Goal: Task Accomplishment & Management: Manage account settings

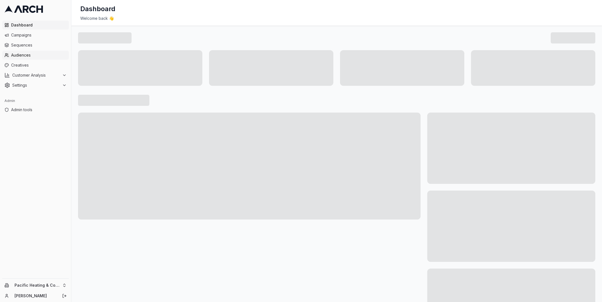
click at [42, 57] on span "Audiences" at bounding box center [39, 55] width 56 height 6
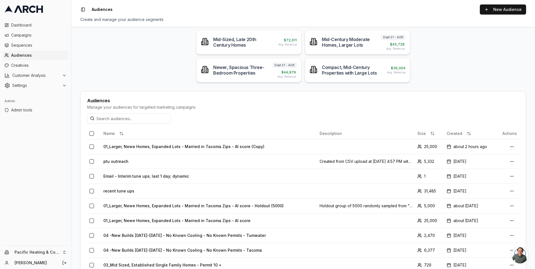
scroll to position [74, 0]
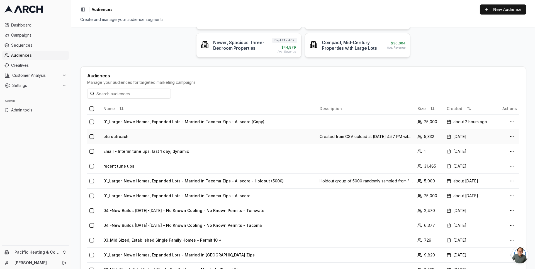
click at [128, 133] on td "ptu outreach" at bounding box center [209, 136] width 216 height 15
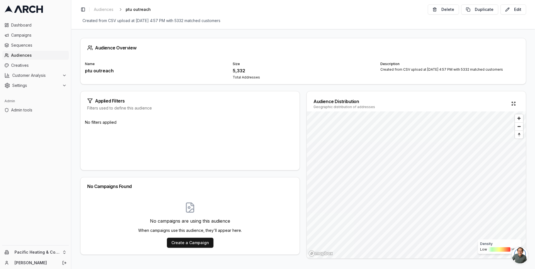
click at [32, 56] on span "Audiences" at bounding box center [39, 55] width 56 height 6
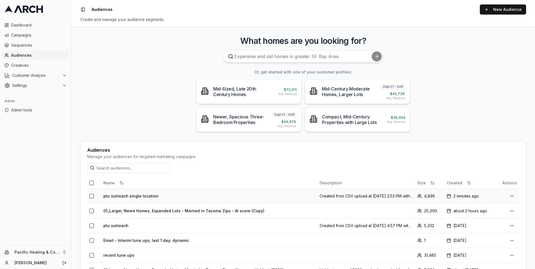
click at [146, 196] on td "ptu outreach single location" at bounding box center [209, 195] width 216 height 15
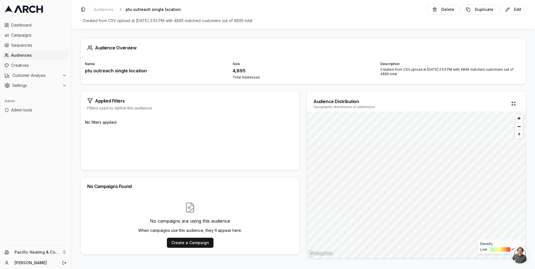
click at [235, 69] on div "4,895" at bounding box center [303, 70] width 141 height 7
click at [245, 72] on div "4,895" at bounding box center [303, 70] width 141 height 7
click at [239, 70] on div "4,895" at bounding box center [303, 70] width 141 height 7
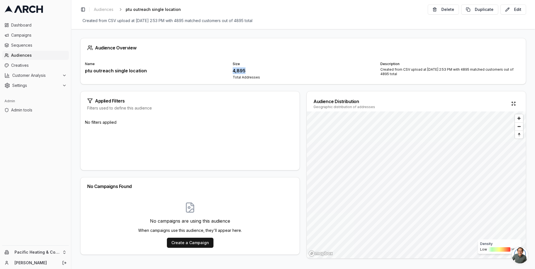
click at [239, 70] on div "4,895" at bounding box center [303, 70] width 141 height 7
copy div "4,895"
click at [41, 55] on span "Audiences" at bounding box center [39, 55] width 56 height 6
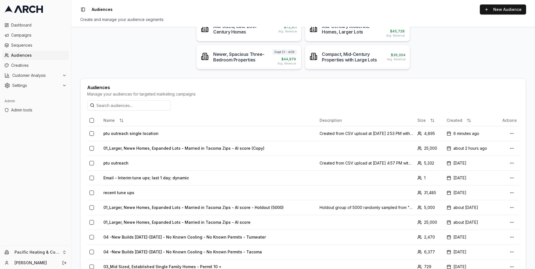
scroll to position [68, 0]
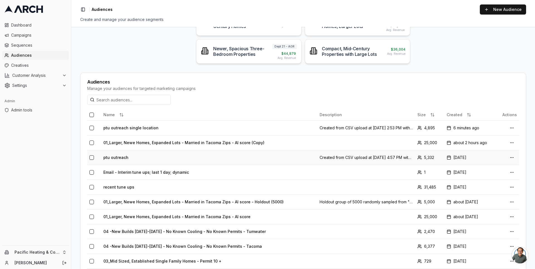
click at [91, 155] on button "button" at bounding box center [92, 157] width 4 height 4
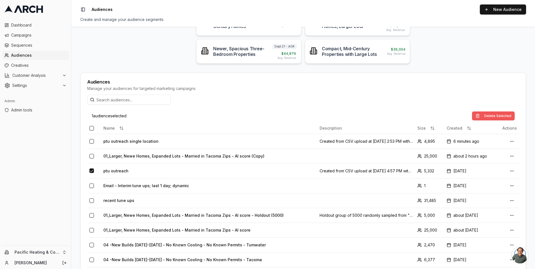
click at [494, 114] on button "Delete Selected" at bounding box center [493, 115] width 43 height 9
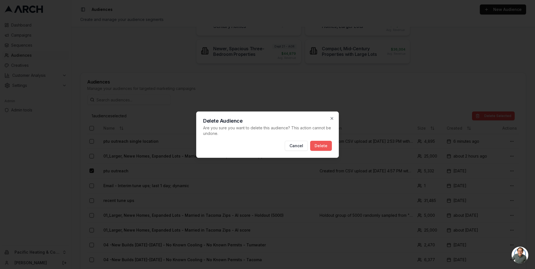
click at [321, 147] on button "Delete" at bounding box center [321, 146] width 22 height 10
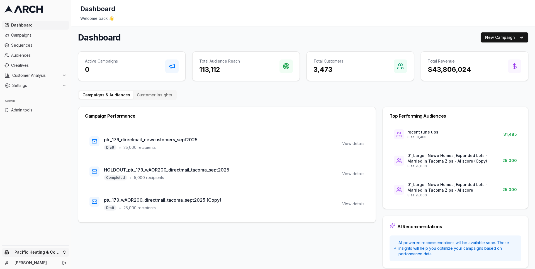
click at [63, 249] on html "Dashboard Campaigns Sequences Audiences Creatives Customer Analysis Settings Ad…" at bounding box center [267, 134] width 535 height 269
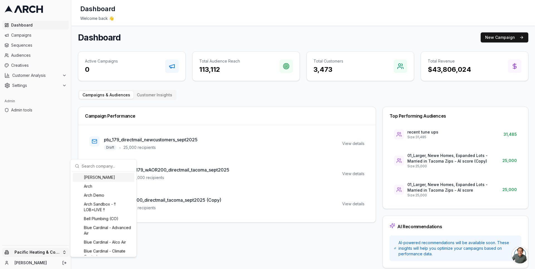
click at [73, 125] on html "Dashboard Campaigns Sequences Audiences Creatives Customer Analysis Settings Ad…" at bounding box center [267, 134] width 535 height 269
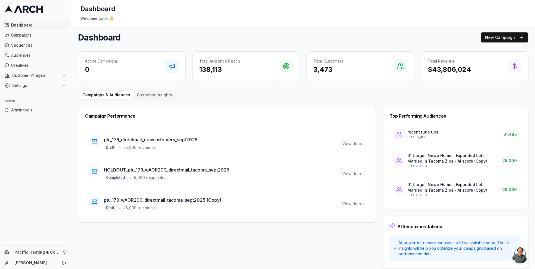
click at [125, 84] on div "Dashboard New Campaign Active Campaigns 0 Total Audience Reach 138,113 Total Cu…" at bounding box center [303, 149] width 451 height 235
click at [26, 55] on span "Audiences" at bounding box center [39, 55] width 56 height 6
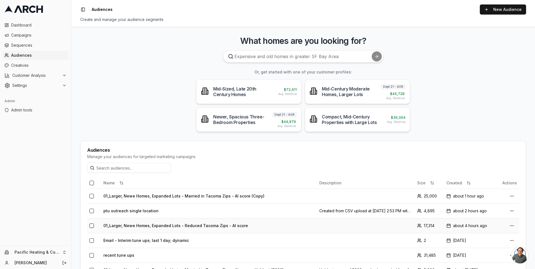
click at [146, 224] on td "01_Larger, Newe Homes, Expanded Lots - Reduced Tacoma Zips - AI score" at bounding box center [209, 225] width 216 height 15
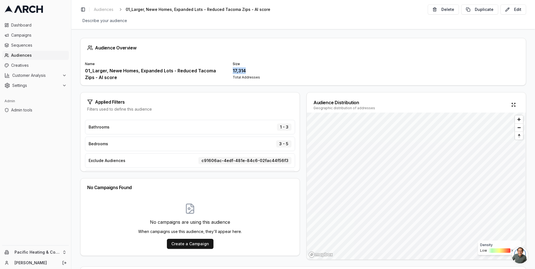
drag, startPoint x: 246, startPoint y: 70, endPoint x: 232, endPoint y: 70, distance: 14.5
click at [232, 70] on div "Name 01_Larger, Newe Homes, Expanded Lots - Reduced Tacoma Zips - AI score Size…" at bounding box center [303, 71] width 437 height 19
copy div "17,314"
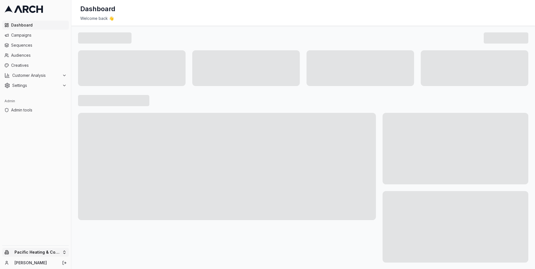
click at [61, 253] on html "Dashboard Campaigns Sequences Audiences Creatives Customer Analysis Settings Ad…" at bounding box center [267, 134] width 535 height 269
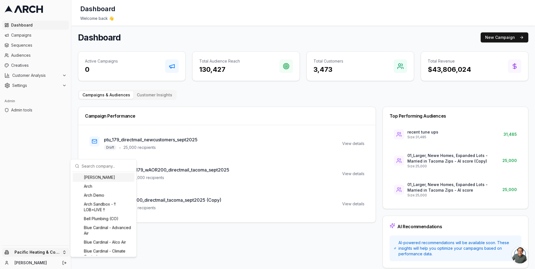
click at [93, 161] on input "text" at bounding box center [107, 165] width 50 height 11
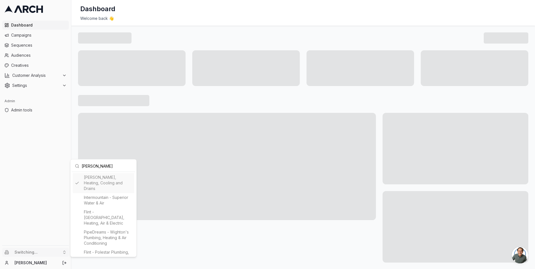
type input "peter"
click at [43, 58] on html "Dashboard Campaigns Sequences Audiences Creatives Customer Analysis Settings Ad…" at bounding box center [267, 134] width 535 height 269
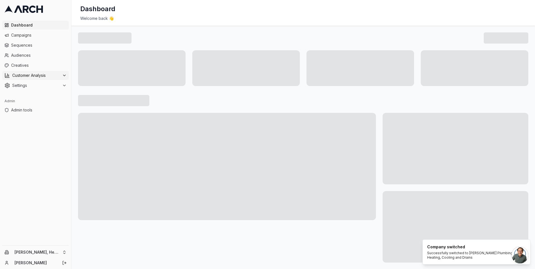
click at [37, 73] on span "Customer Analysis" at bounding box center [36, 76] width 48 height 6
click at [37, 83] on span "Overview" at bounding box center [29, 84] width 18 height 6
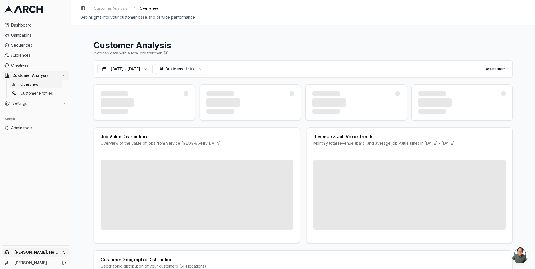
click at [60, 251] on html "Dashboard Campaigns Sequences Audiences Creatives Customer Analysis Overview Cu…" at bounding box center [267, 134] width 535 height 269
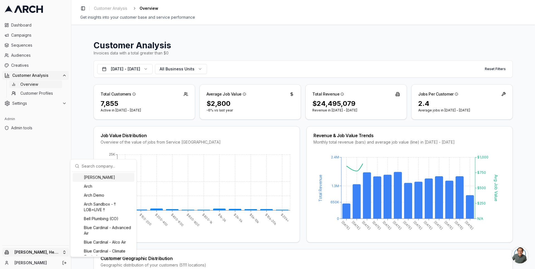
click at [94, 164] on input "text" at bounding box center [107, 165] width 50 height 11
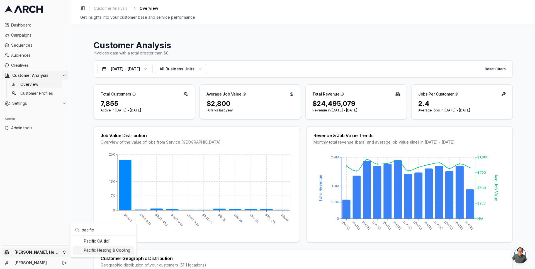
type input "pacific"
click at [97, 250] on div "Pacific Heating & Cooling" at bounding box center [104, 249] width 62 height 9
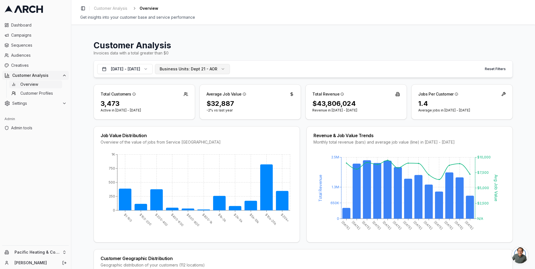
click at [190, 68] on span "Business Units:" at bounding box center [175, 69] width 30 height 6
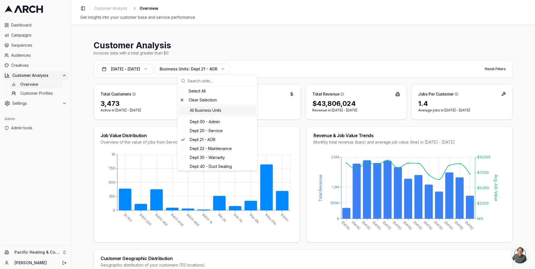
click at [197, 108] on div "All Business Units" at bounding box center [218, 110] width 78 height 9
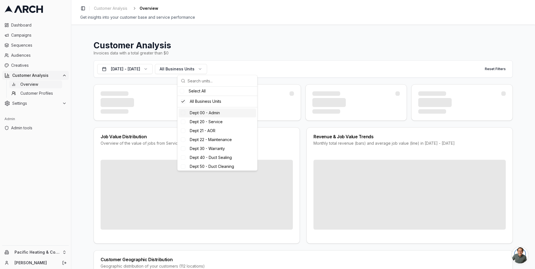
click at [84, 117] on div "Customer Analysis Invoices data with a total greater than $0 Sep 22, 2024 - Sep…" at bounding box center [303, 147] width 464 height 244
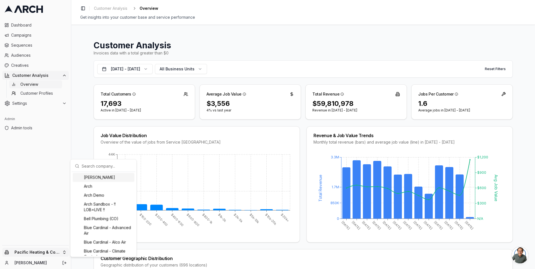
click at [65, 250] on html "Dashboard Campaigns Sequences Audiences Creatives Customer Analysis Overview Cu…" at bounding box center [267, 134] width 535 height 269
click at [107, 165] on input "text" at bounding box center [107, 165] width 50 height 11
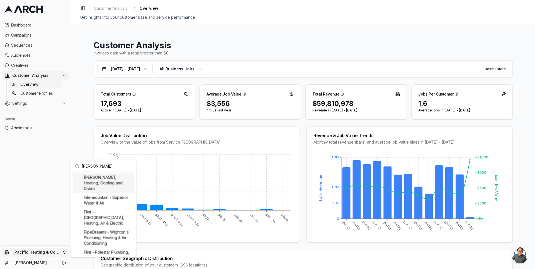
type input "[PERSON_NAME]"
click at [82, 104] on html "Dashboard Campaigns Sequences Audiences Creatives Customer Analysis Overview Cu…" at bounding box center [267, 134] width 535 height 269
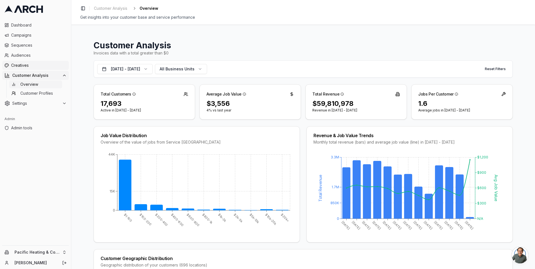
click at [45, 62] on span "Creatives" at bounding box center [39, 65] width 56 height 6
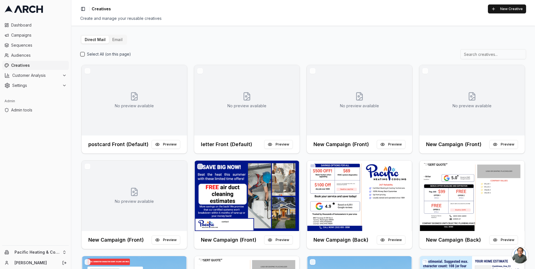
click at [118, 42] on button "Email" at bounding box center [117, 40] width 17 height 8
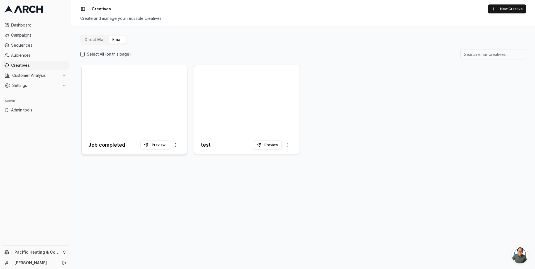
click at [123, 103] on div at bounding box center [134, 100] width 105 height 70
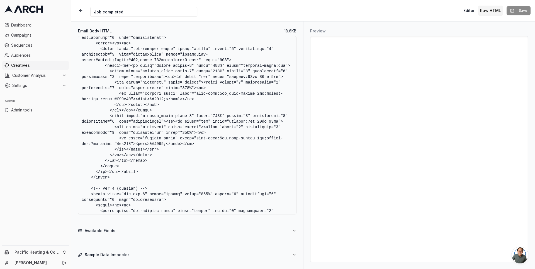
scroll to position [1451, 0]
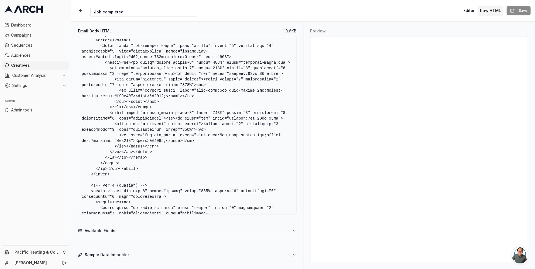
click at [162, 143] on textarea "Email Body HTML" at bounding box center [187, 125] width 219 height 178
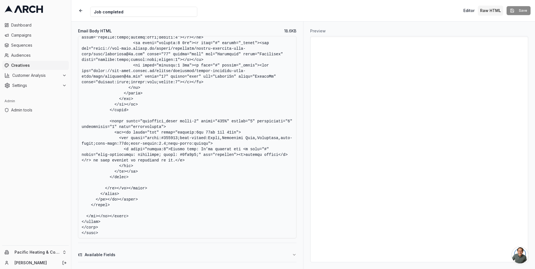
scroll to position [1916, 0]
click at [266, 150] on textarea "Email Body HTML" at bounding box center [187, 137] width 219 height 202
paste textarea "[URL][DOMAIN_NAME]"
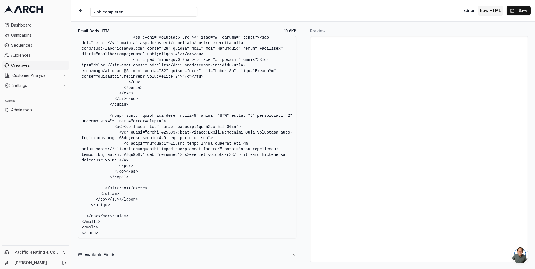
scroll to position [1922, 0]
click at [249, 157] on textarea "Email Body HTML" at bounding box center [187, 137] width 219 height 202
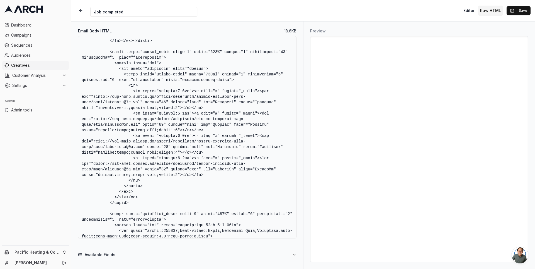
scroll to position [1812, 0]
click at [219, 104] on textarea "Email Body HTML" at bounding box center [187, 137] width 219 height 202
paste textarea "https://www.facebook.com/pacificheatAC"
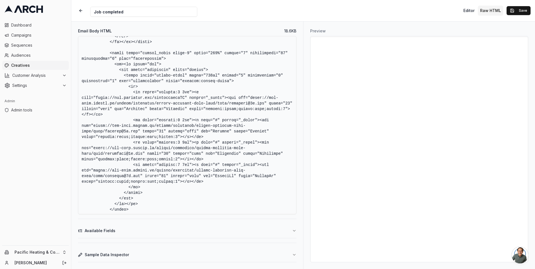
click at [217, 132] on textarea "Email Body HTML" at bounding box center [187, 125] width 219 height 178
paste textarea "https://x.com/pacificheatac"
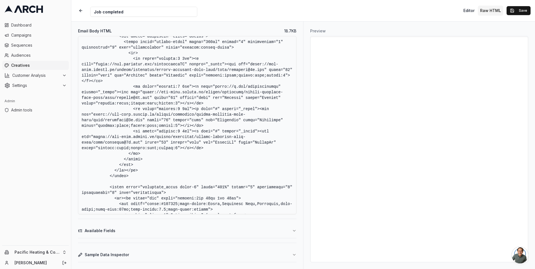
scroll to position [1848, 0]
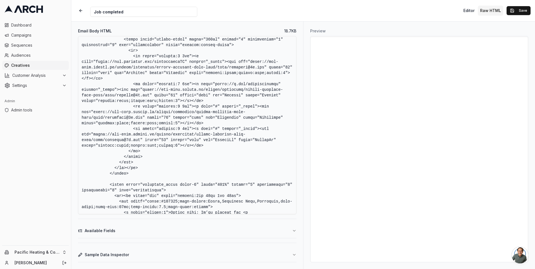
click at [218, 117] on textarea "Email Body HTML" at bounding box center [187, 125] width 219 height 178
paste textarea "https://www.instagram.com/pacificheatcool"
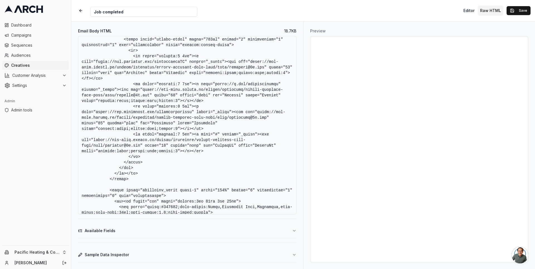
click at [218, 145] on textarea "Email Body HTML" at bounding box center [187, 125] width 219 height 178
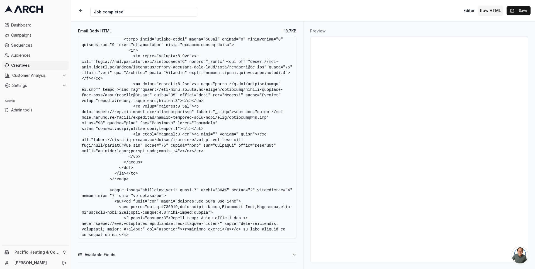
paste textarea "https://www.linkedin.com/company/pacific-air-systems-heating-cooling-/"
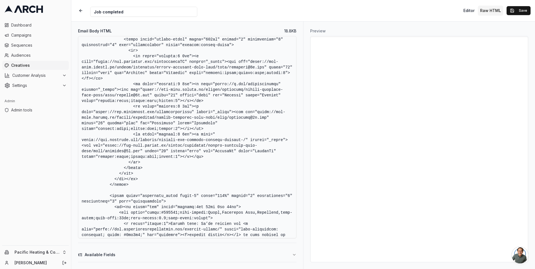
click at [81, 150] on textarea "Email Body HTML" at bounding box center [187, 137] width 219 height 202
click at [190, 163] on textarea "Email Body HTML" at bounding box center [187, 137] width 219 height 202
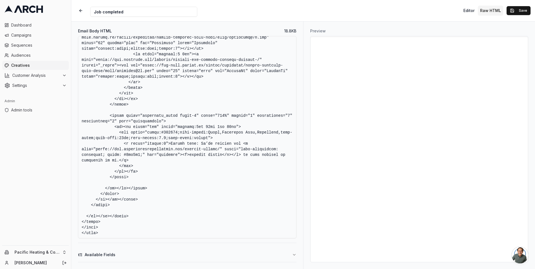
type textarea "<!DOCTYPE html> <html xmlns:v="urn:schemas-microsoft-com:vml" xmlns:o="urn:sche…"
click at [518, 9] on button "Save" at bounding box center [519, 10] width 24 height 9
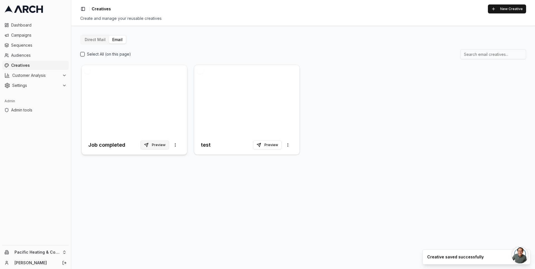
click at [153, 143] on button "Preview" at bounding box center [155, 144] width 29 height 9
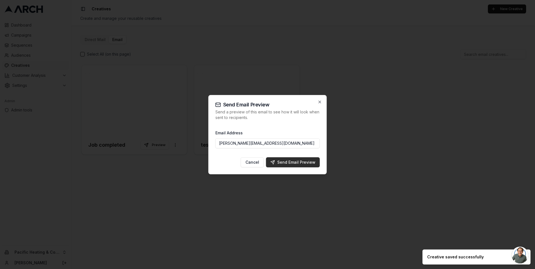
click at [286, 160] on div "Send Email Preview" at bounding box center [293, 162] width 45 height 6
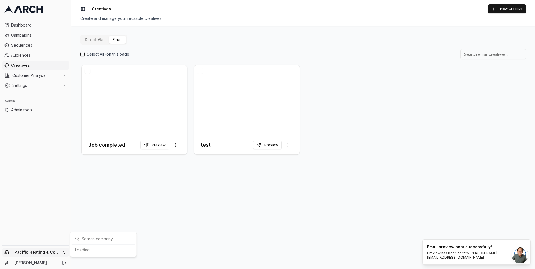
click at [62, 249] on html "Dashboard Campaigns Sequences Audiences Creatives Customer Analysis Settings Ad…" at bounding box center [267, 134] width 535 height 269
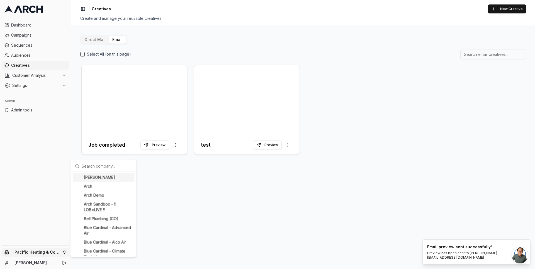
click at [101, 166] on input "text" at bounding box center [107, 165] width 50 height 11
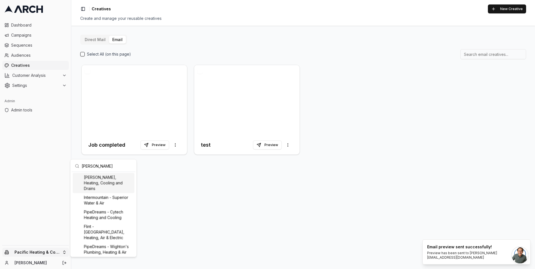
type input "peter"
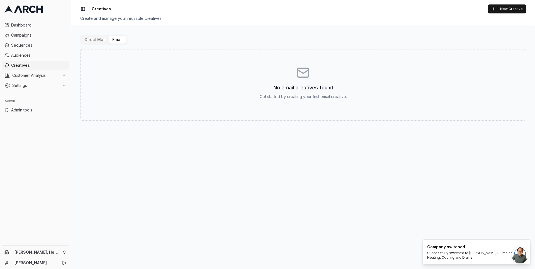
click at [31, 9] on icon at bounding box center [23, 9] width 38 height 7
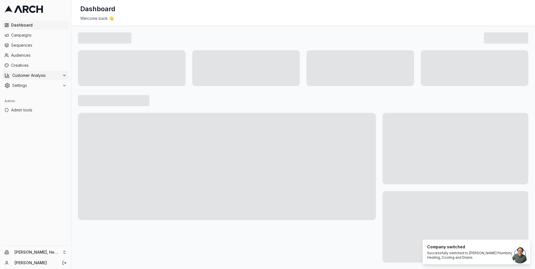
click at [48, 77] on span "Customer Analysis" at bounding box center [36, 76] width 48 height 6
click at [46, 86] on link "Overview" at bounding box center [35, 84] width 53 height 8
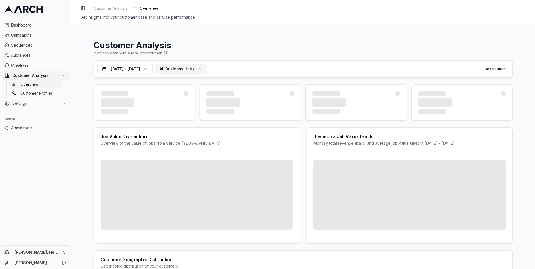
click at [195, 69] on span "All Business Units" at bounding box center [177, 69] width 35 height 6
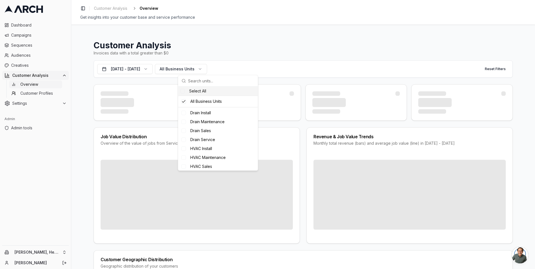
click at [225, 45] on h1 "Customer Analysis" at bounding box center [303, 45] width 419 height 10
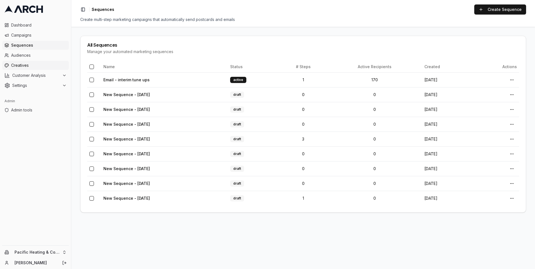
click at [33, 63] on span "Creatives" at bounding box center [39, 65] width 56 height 6
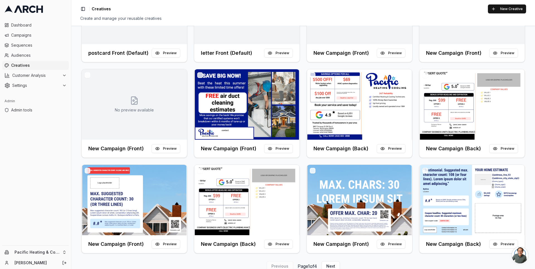
scroll to position [101, 0]
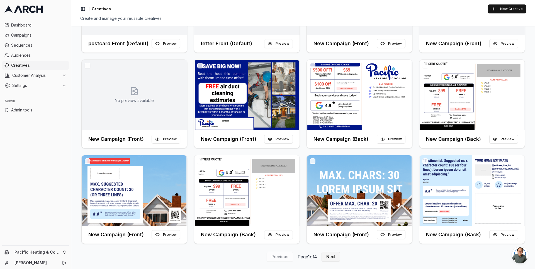
click at [331, 259] on button "Next" at bounding box center [331, 256] width 18 height 10
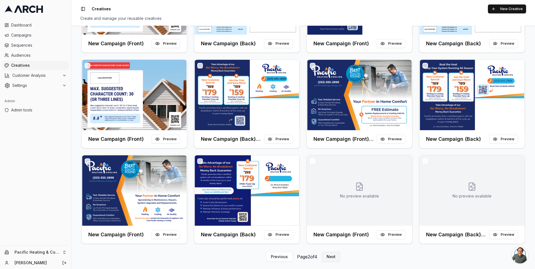
click at [331, 259] on button "Next" at bounding box center [331, 256] width 18 height 10
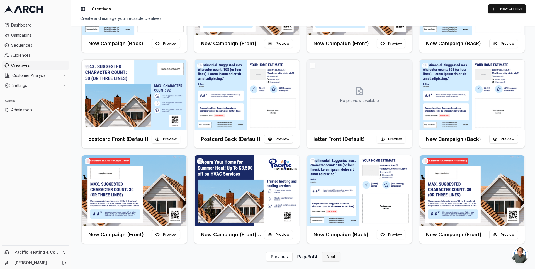
click at [331, 259] on button "Next" at bounding box center [331, 256] width 18 height 10
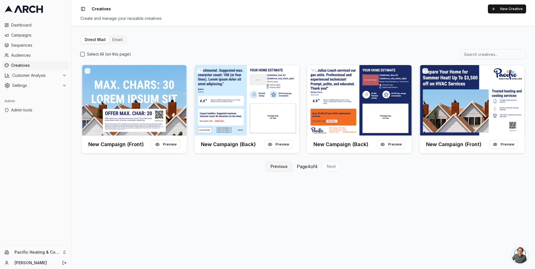
click at [278, 166] on button "Previous" at bounding box center [279, 166] width 26 height 10
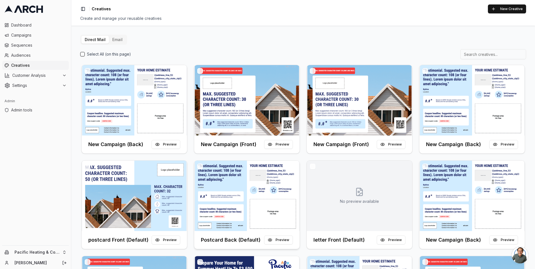
scroll to position [101, 0]
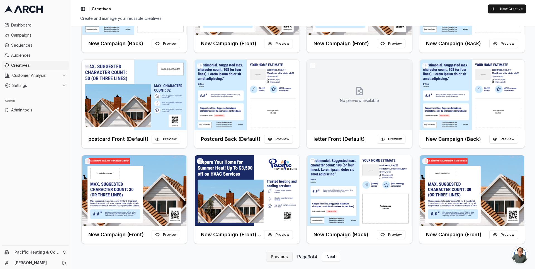
click at [283, 257] on button "Previous" at bounding box center [279, 256] width 26 height 10
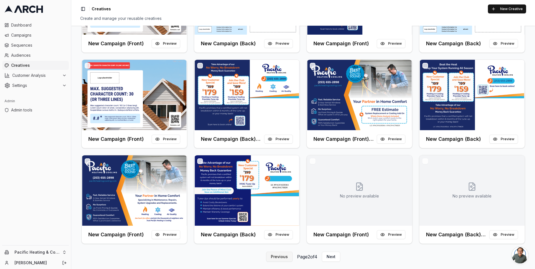
click at [278, 256] on button "Previous" at bounding box center [279, 256] width 26 height 10
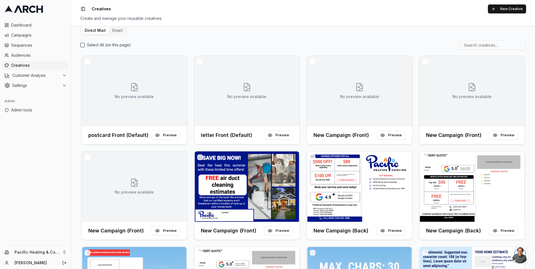
scroll to position [0, 0]
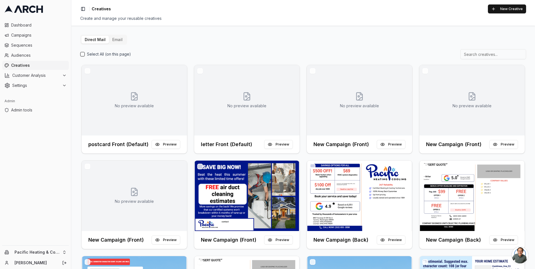
click at [119, 40] on button "Email" at bounding box center [117, 40] width 17 height 8
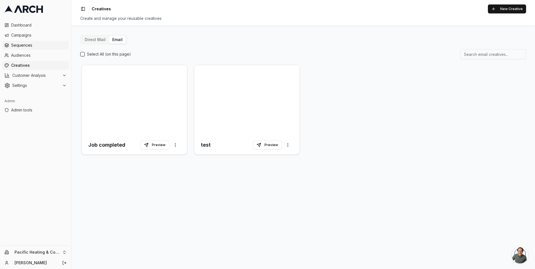
click at [38, 48] on link "Sequences" at bounding box center [35, 45] width 67 height 9
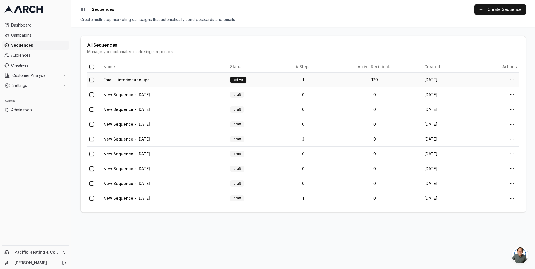
click at [122, 78] on link "Email - interim tune ups" at bounding box center [126, 79] width 46 height 5
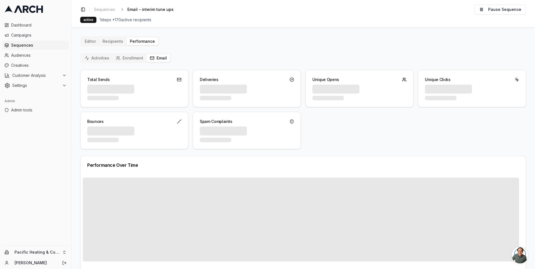
click at [151, 57] on icon "button" at bounding box center [152, 58] width 4 height 4
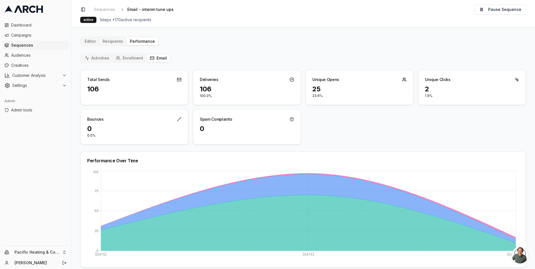
click at [103, 59] on button "Activities" at bounding box center [96, 58] width 31 height 8
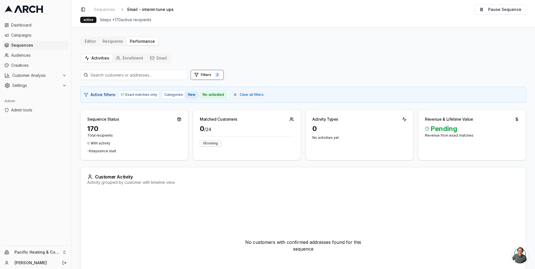
click at [132, 55] on button "Enrollment" at bounding box center [130, 58] width 34 height 8
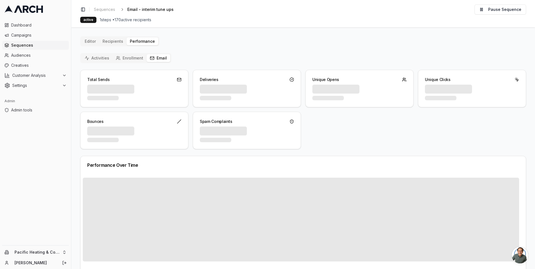
click at [159, 57] on button "Email" at bounding box center [159, 58] width 24 height 8
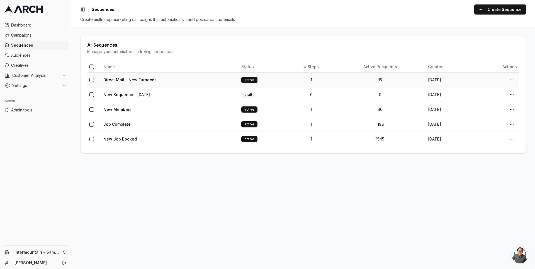
click at [115, 77] on td "Direct Mail - New Furnaces" at bounding box center [170, 79] width 138 height 15
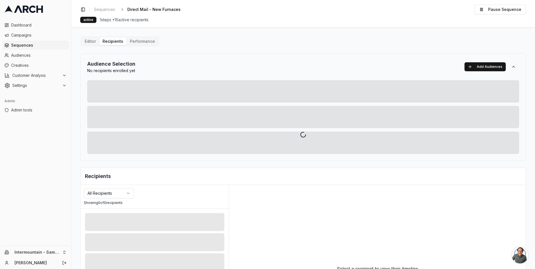
click at [135, 42] on div at bounding box center [303, 134] width 464 height 269
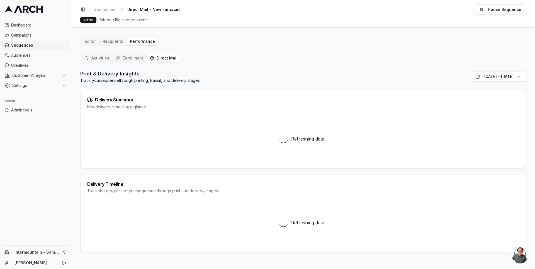
click at [153, 61] on button "Direct Mail" at bounding box center [164, 58] width 34 height 8
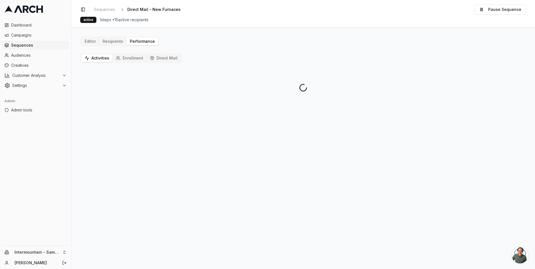
click at [95, 57] on button "Activities" at bounding box center [96, 58] width 31 height 8
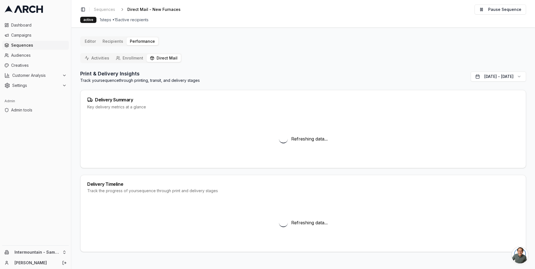
click at [159, 59] on button "Direct Mail" at bounding box center [164, 58] width 34 height 8
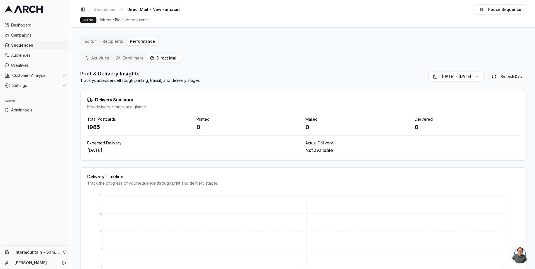
click at [76, 66] on main "Editor Recipients Performance Activities Enrollment Direct Mail Print & Deliver…" at bounding box center [303, 147] width 464 height 241
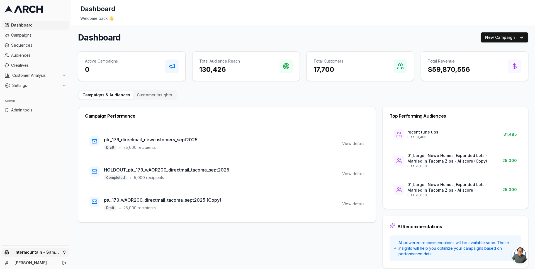
click at [65, 252] on html "Dashboard Campaigns Sequences Audiences Creatives Customer Analysis Settings Ad…" at bounding box center [267, 134] width 535 height 269
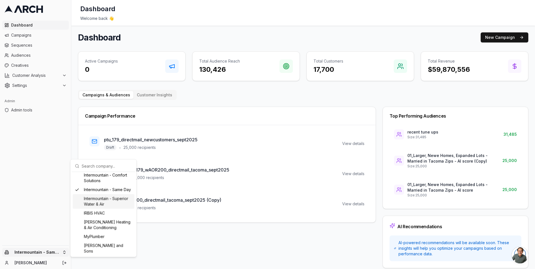
scroll to position [412, 0]
click at [105, 186] on div "Intermountain - Comfort Solutions" at bounding box center [104, 178] width 62 height 15
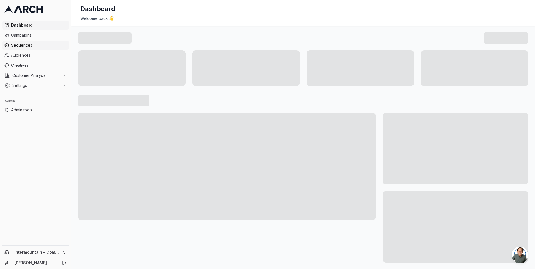
click at [29, 44] on span "Sequences" at bounding box center [39, 45] width 56 height 6
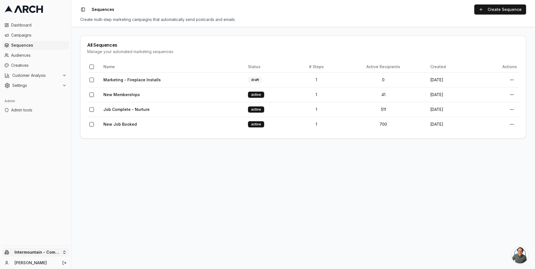
click at [63, 252] on html "Dashboard Campaigns Sequences Audiences Creatives Customer Analysis Settings Ad…" at bounding box center [267, 134] width 535 height 269
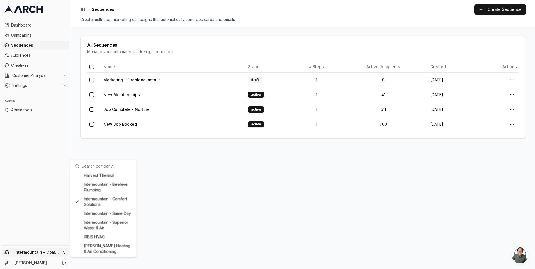
scroll to position [392, 0]
click at [156, 187] on html "Dashboard Campaigns Sequences Audiences Creatives Customer Analysis Settings Ad…" at bounding box center [267, 134] width 535 height 269
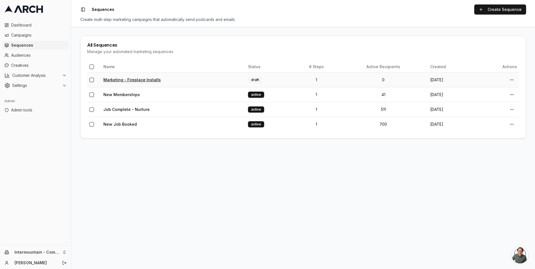
click at [129, 79] on link "Marketing - Fireplace Installs" at bounding box center [131, 79] width 57 height 5
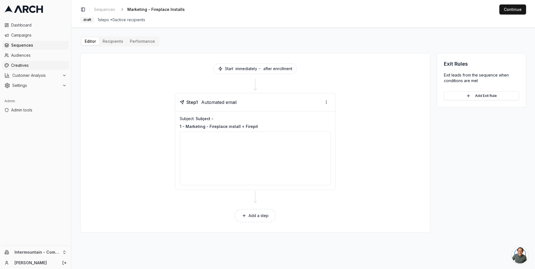
click at [26, 64] on span "Creatives" at bounding box center [39, 65] width 56 height 6
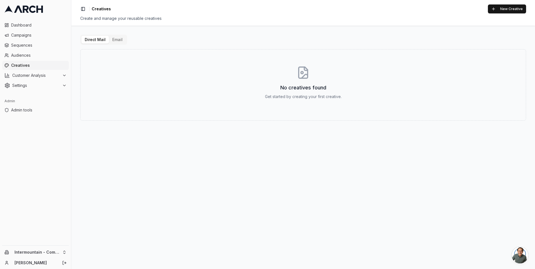
click at [117, 40] on button "Email" at bounding box center [117, 40] width 17 height 8
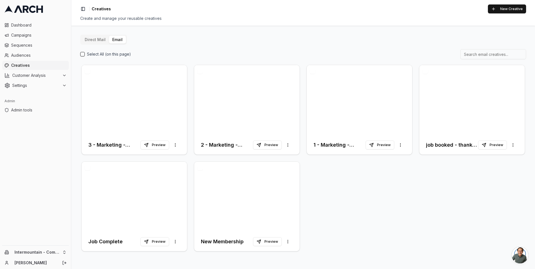
click at [97, 39] on button "Direct Mail" at bounding box center [95, 40] width 28 height 8
click at [115, 39] on button "Email" at bounding box center [117, 40] width 17 height 8
click at [78, 79] on div "Direct Mail Email Select All (on this page) 3 - Marketing - Fireplace install +…" at bounding box center [303, 147] width 464 height 243
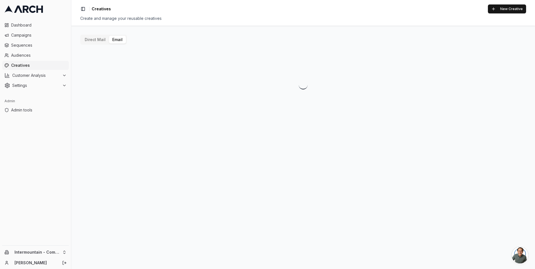
click at [118, 40] on button "Email" at bounding box center [117, 40] width 17 height 8
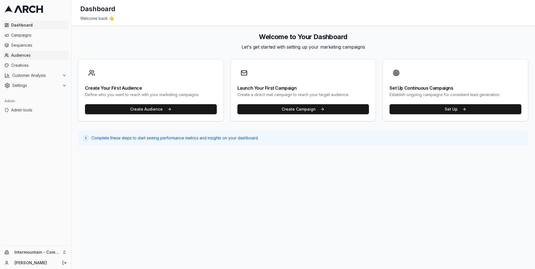
click at [44, 54] on span "Audiences" at bounding box center [39, 55] width 56 height 6
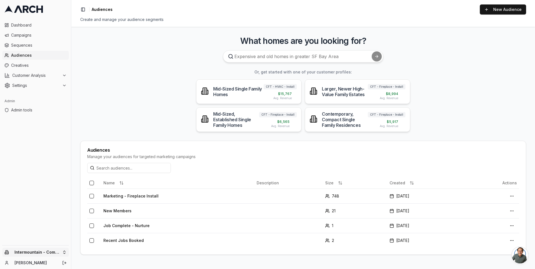
click at [58, 251] on html "Dashboard Campaigns Sequences Audiences Creatives Customer Analysis Settings Ad…" at bounding box center [267, 134] width 535 height 269
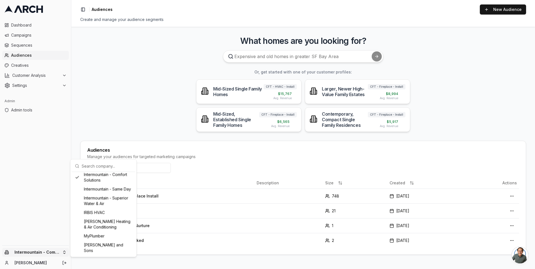
scroll to position [411, 0]
click at [100, 195] on div "Intermountain - Same Day" at bounding box center [104, 190] width 62 height 9
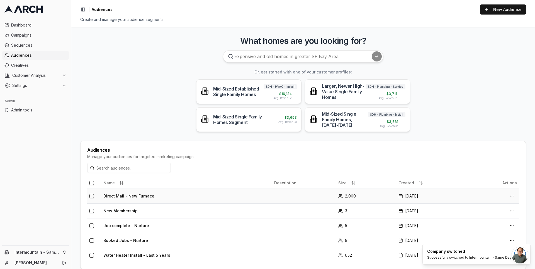
scroll to position [8, 0]
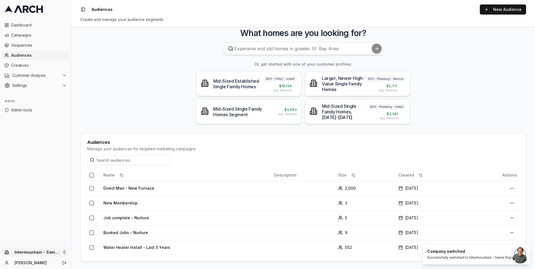
click at [59, 254] on html "Dashboard Campaigns Sequences Audiences Creatives Customer Analysis Settings Ad…" at bounding box center [267, 134] width 535 height 269
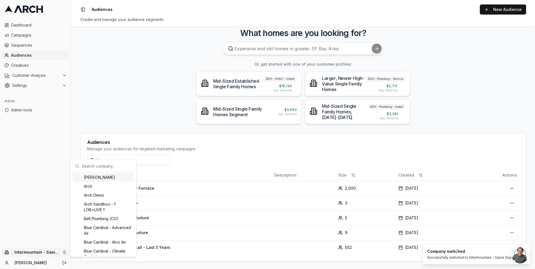
click at [94, 165] on input "text" at bounding box center [107, 165] width 50 height 11
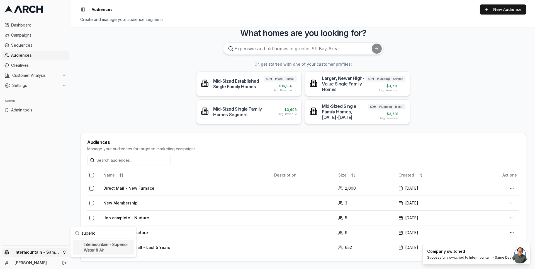
type input "superio"
click at [100, 248] on div "Intermountain - Superior Water & Air" at bounding box center [104, 247] width 62 height 15
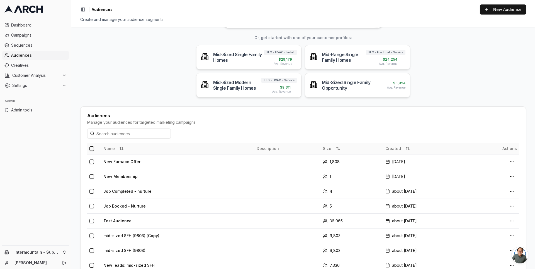
scroll to position [0, 0]
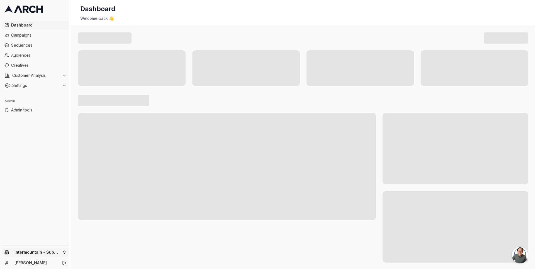
click at [60, 250] on html "Dashboard Campaigns Sequences Audiences Creatives Customer Analysis Settings Ad…" at bounding box center [267, 134] width 535 height 269
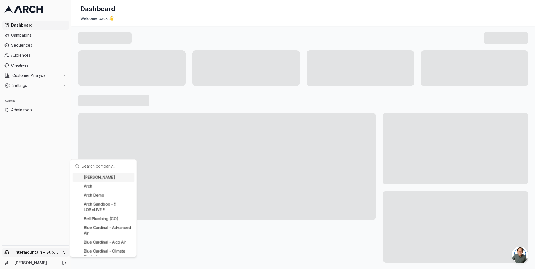
click at [90, 167] on input "text" at bounding box center [107, 165] width 50 height 11
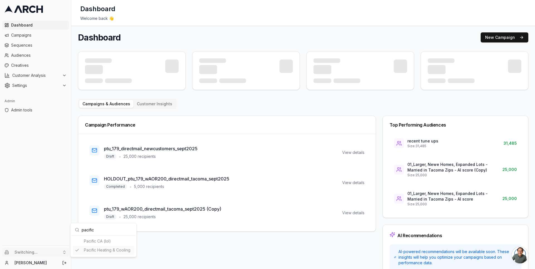
type input "pacific"
click at [32, 54] on html "Dashboard Campaigns Sequences Audiences Creatives Customer Analysis Settings Ad…" at bounding box center [267, 134] width 535 height 269
click at [36, 43] on span "Sequences" at bounding box center [39, 45] width 56 height 6
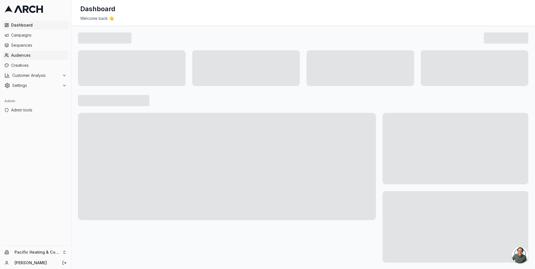
click at [37, 54] on span "Audiences" at bounding box center [39, 55] width 56 height 6
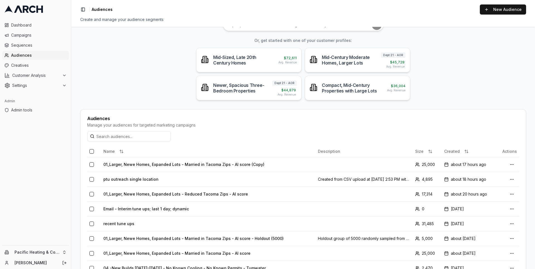
scroll to position [35, 0]
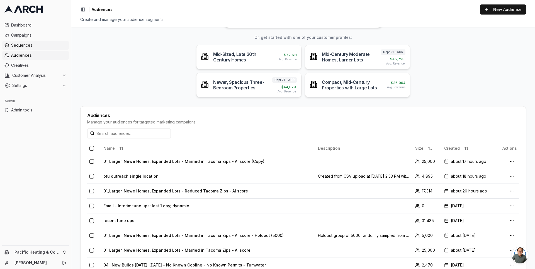
click at [32, 46] on span "Sequences" at bounding box center [39, 45] width 56 height 6
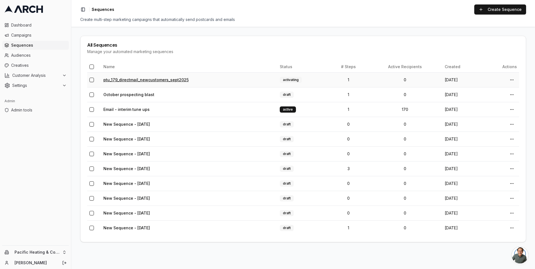
click at [131, 79] on link "ptu_179_directmail_newcustomers_sept2025" at bounding box center [145, 79] width 85 height 5
click at [59, 247] on div "Pacific Heating & Cooling Jimmy DeLano" at bounding box center [35, 256] width 71 height 23
click at [62, 250] on html "Dashboard Campaigns Sequences Audiences Creatives Customer Analysis Settings Ad…" at bounding box center [267, 134] width 535 height 269
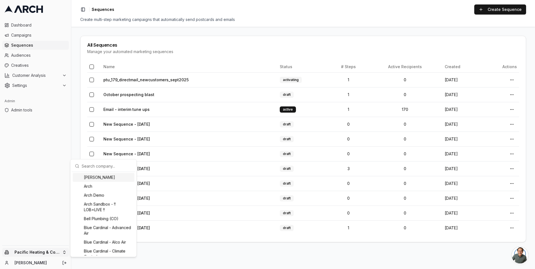
click at [92, 165] on input "text" at bounding box center [107, 165] width 50 height 11
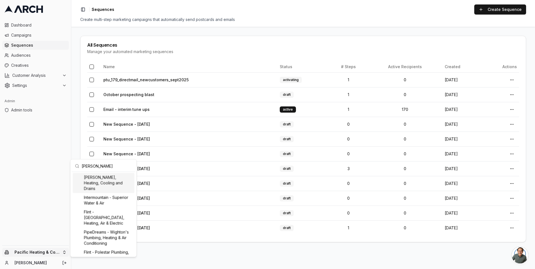
type input "peter"
click at [102, 182] on div "Peter Levi Plumbing, Heating, Cooling and Drains" at bounding box center [104, 183] width 62 height 20
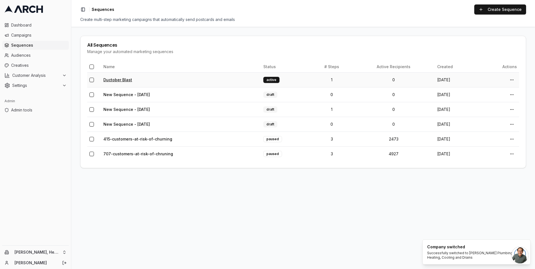
click at [116, 79] on link "Ductober Blast" at bounding box center [117, 79] width 29 height 5
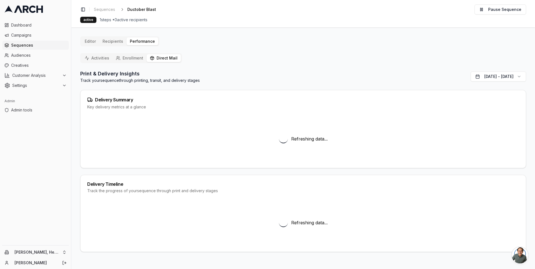
click at [154, 57] on button "Direct Mail" at bounding box center [164, 58] width 34 height 8
click at [100, 57] on button "Activities" at bounding box center [96, 58] width 31 height 8
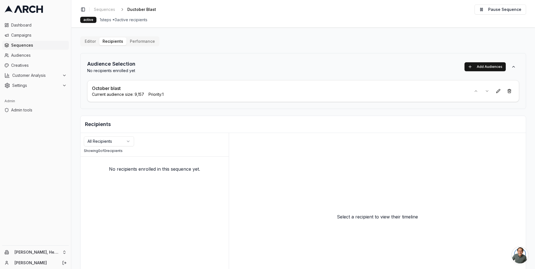
click at [74, 95] on main "Editor Recipients Performance Audience Selection No recipients enrolled yet Add…" at bounding box center [303, 147] width 464 height 241
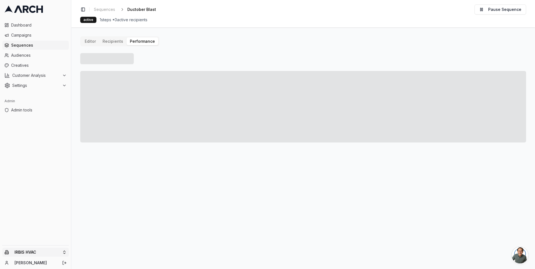
click at [65, 252] on html "Dashboard Campaigns Sequences Audiences Creatives Customer Analysis Settings Ad…" at bounding box center [267, 134] width 535 height 269
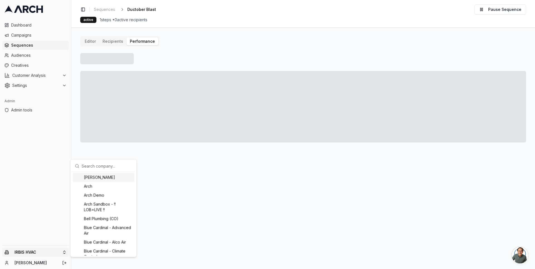
click at [97, 167] on input "text" at bounding box center [107, 165] width 50 height 11
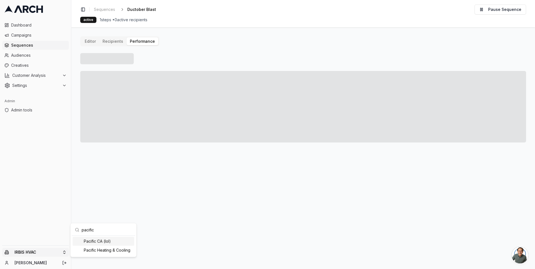
type input "pacific"
click at [109, 248] on div "Pacific Heating & Cooling" at bounding box center [104, 249] width 62 height 9
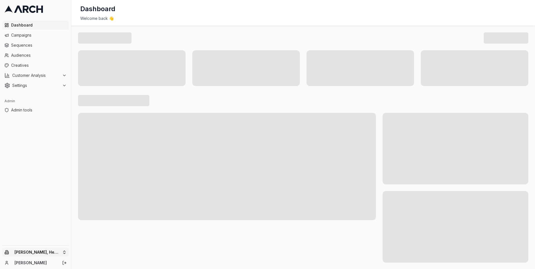
click at [62, 249] on html "Dashboard Campaigns Sequences Audiences Creatives Customer Analysis Settings Ad…" at bounding box center [267, 134] width 535 height 269
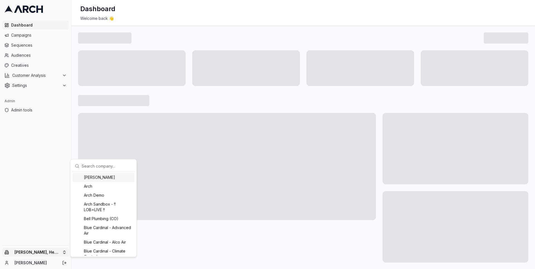
click at [90, 166] on input "text" at bounding box center [107, 165] width 50 height 11
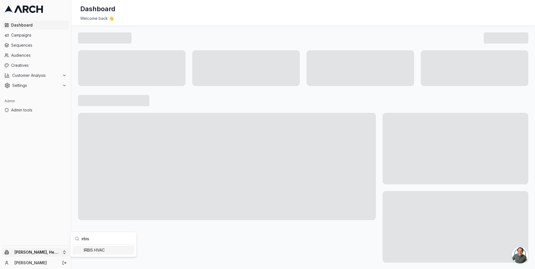
type input "irbis"
click at [100, 246] on div "IRBIS HVAC" at bounding box center [104, 249] width 62 height 9
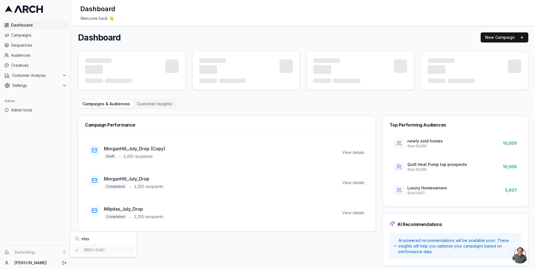
click at [30, 55] on html "Dashboard Campaigns Sequences Audiences Creatives Customer Analysis Settings Ad…" at bounding box center [267, 134] width 535 height 269
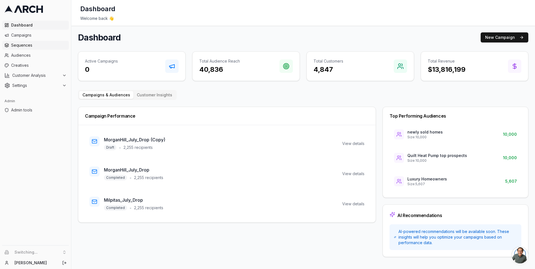
click at [29, 44] on span "Sequences" at bounding box center [39, 45] width 56 height 6
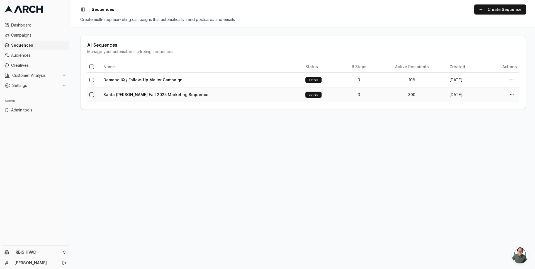
click at [149, 91] on td "Santa [PERSON_NAME] Fall 2025 Marketing Sequence" at bounding box center [202, 94] width 202 height 15
click at [127, 81] on link "Demand IQ / Follow-Up Mailer Campaign" at bounding box center [142, 79] width 79 height 5
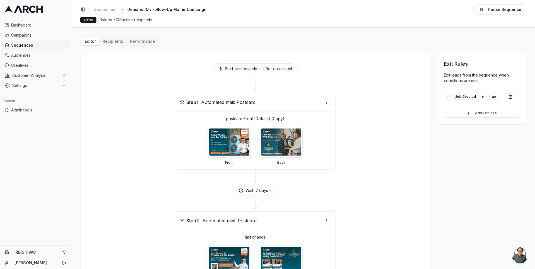
click at [114, 39] on div "Editor Recipients Performance Start immediately after enrollment Step 1 Automat…" at bounding box center [303, 228] width 446 height 385
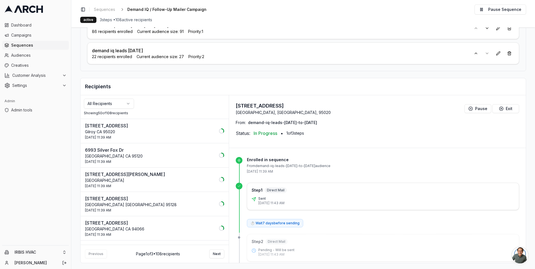
scroll to position [63, 0]
click at [124, 102] on html "Dashboard Campaigns Sequences Audiences Creatives Customer Analysis Settings Ad…" at bounding box center [267, 134] width 535 height 269
click at [159, 95] on html "Dashboard Campaigns Sequences Audiences Creatives Customer Analysis Settings Ad…" at bounding box center [267, 134] width 535 height 269
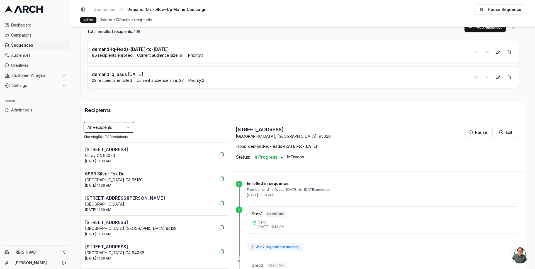
scroll to position [0, 0]
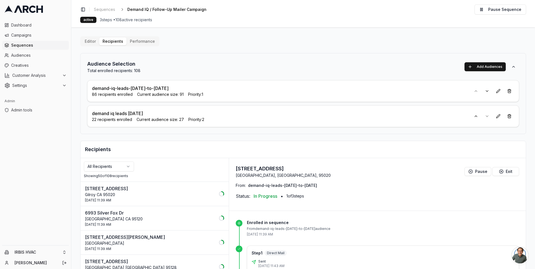
click at [76, 54] on main "Editor Recipients Performance Audience Selection Total enrolled recipients: 108…" at bounding box center [303, 147] width 464 height 241
click at [74, 59] on main "Editor Recipients Performance Audience Selection Total enrolled recipients: 108…" at bounding box center [303, 147] width 464 height 241
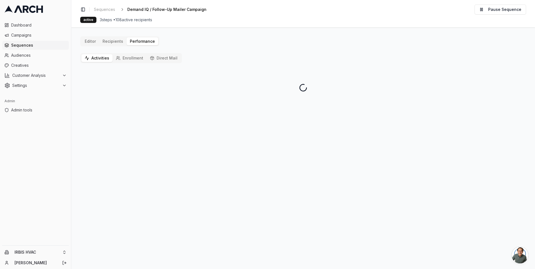
click at [101, 56] on button "Activities" at bounding box center [96, 58] width 31 height 8
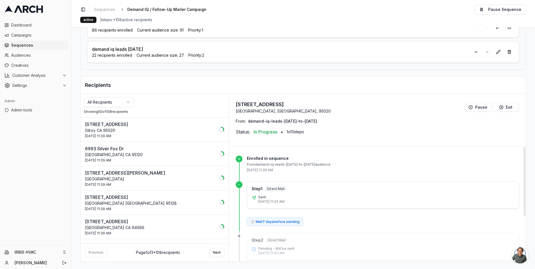
click at [172, 127] on p "Gilroy CA 95020" at bounding box center [150, 130] width 131 height 6
click at [172, 153] on p "San Jose CA 95120" at bounding box center [150, 155] width 131 height 6
click at [175, 129] on p "Gilroy CA 95020" at bounding box center [150, 130] width 131 height 6
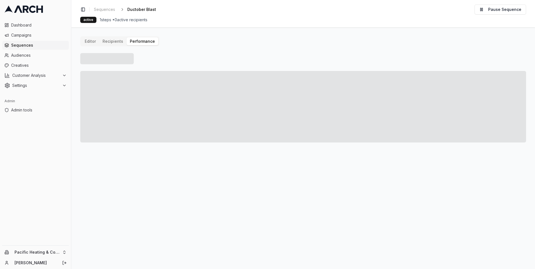
click at [32, 45] on span "Sequences" at bounding box center [39, 45] width 56 height 6
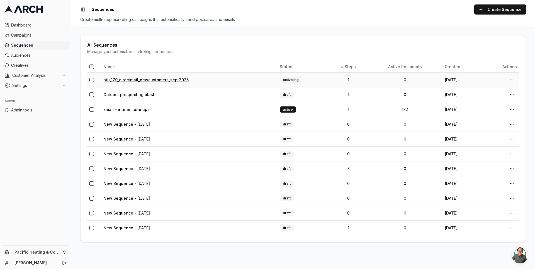
click at [131, 78] on link "ptu_179_directmail_newcustomers_sept2025" at bounding box center [145, 79] width 85 height 5
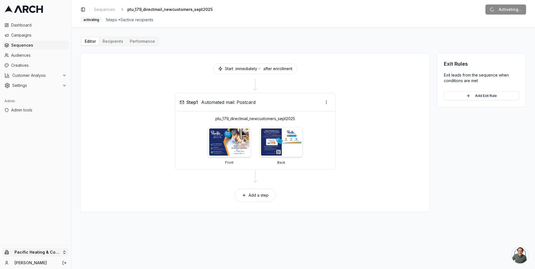
click at [65, 252] on html "Dashboard Campaigns Sequences Audiences Creatives Customer Analysis Settings Ad…" at bounding box center [267, 134] width 535 height 269
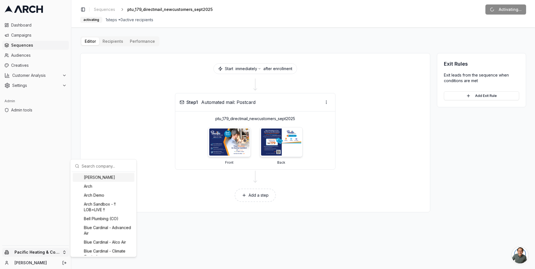
click at [91, 173] on div "[PERSON_NAME]" at bounding box center [104, 177] width 62 height 9
click at [91, 169] on input "text" at bounding box center [107, 165] width 50 height 11
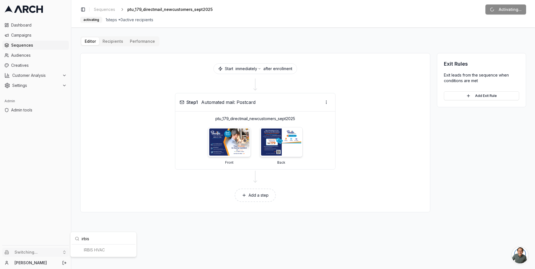
type input "irbis"
click at [96, 250] on div "IRBIS HVAC" at bounding box center [104, 249] width 62 height 9
click at [91, 249] on div "IRBIS HVAC" at bounding box center [104, 249] width 62 height 9
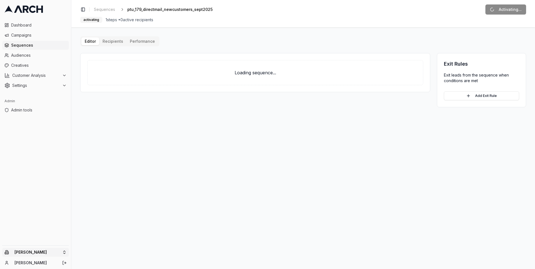
click at [63, 252] on html "Dashboard Campaigns Sequences Audiences Creatives Customer Analysis Settings Ad…" at bounding box center [267, 134] width 535 height 269
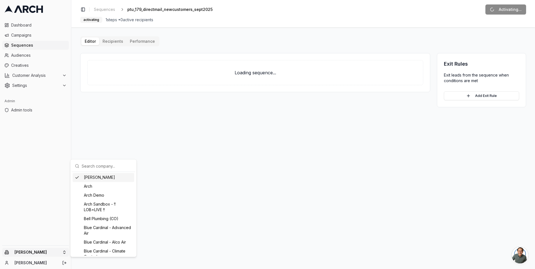
click at [97, 165] on input "text" at bounding box center [107, 165] width 50 height 11
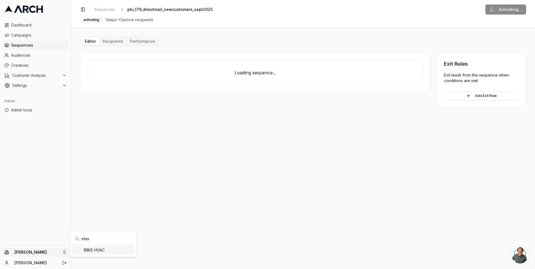
type input "irbis"
click at [100, 249] on div "IRBIS HVAC" at bounding box center [104, 249] width 62 height 9
click at [30, 46] on html "Dashboard Campaigns Sequences Audiences Creatives Customer Analysis Settings Ad…" at bounding box center [267, 134] width 535 height 269
click at [23, 46] on span "Sequences" at bounding box center [39, 45] width 56 height 6
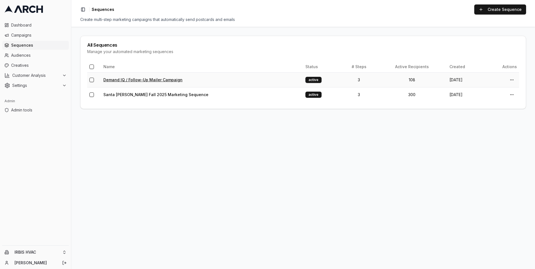
click at [127, 77] on link "Demand IQ / Follow-Up Mailer Campaign" at bounding box center [142, 79] width 79 height 5
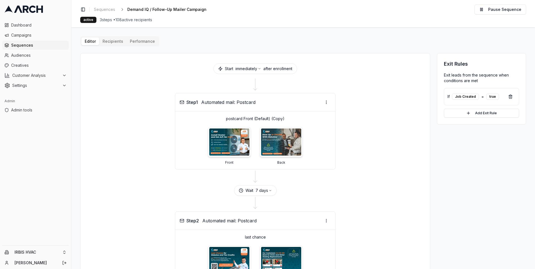
click at [75, 55] on main "Editor Recipients Performance Start immediately after enrollment Step 1 Automat…" at bounding box center [303, 147] width 464 height 241
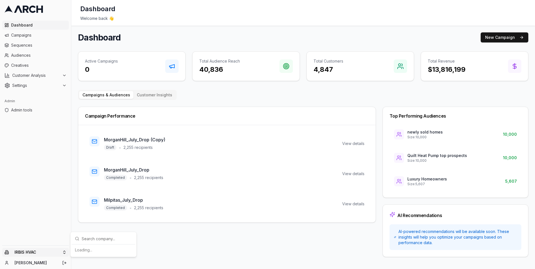
click at [59, 253] on html "Dashboard Campaigns Sequences Audiences Creatives Customer Analysis Settings Ad…" at bounding box center [267, 134] width 535 height 269
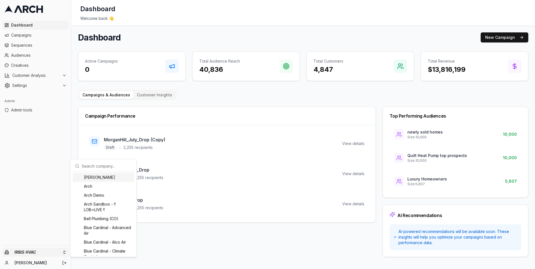
click at [98, 169] on input "text" at bounding box center [107, 165] width 50 height 11
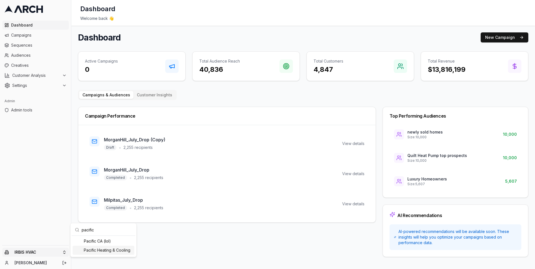
type input "pacific"
click at [106, 253] on div "Pacific Heating & Cooling" at bounding box center [104, 249] width 62 height 9
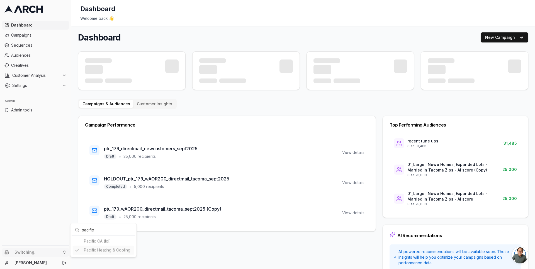
click at [73, 110] on html "Dashboard Campaigns Sequences Audiences Creatives Customer Analysis Settings Ad…" at bounding box center [267, 134] width 535 height 269
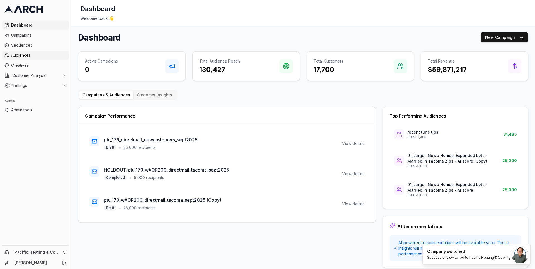
click at [32, 55] on span "Audiences" at bounding box center [39, 55] width 56 height 6
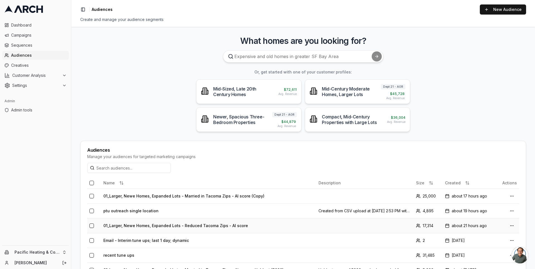
click at [163, 223] on td "01_Larger, Newe Homes, Expanded Lots - Reduced Tacoma Zips - AI score" at bounding box center [208, 225] width 215 height 15
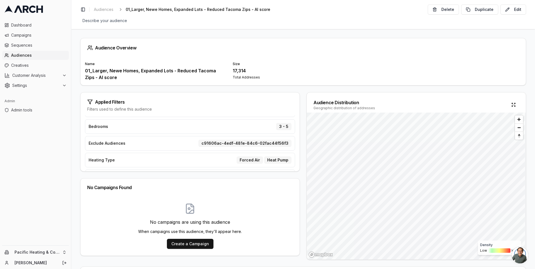
scroll to position [16, 0]
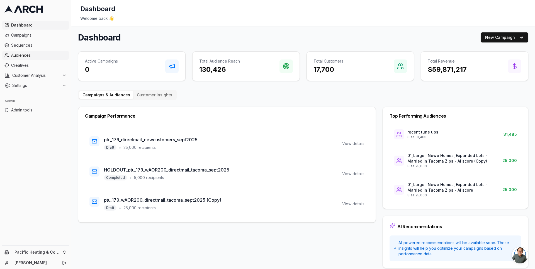
click at [49, 56] on span "Audiences" at bounding box center [39, 55] width 56 height 6
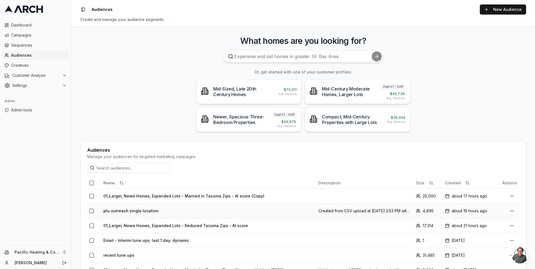
click at [147, 208] on td "ptu outreach single location" at bounding box center [208, 210] width 215 height 15
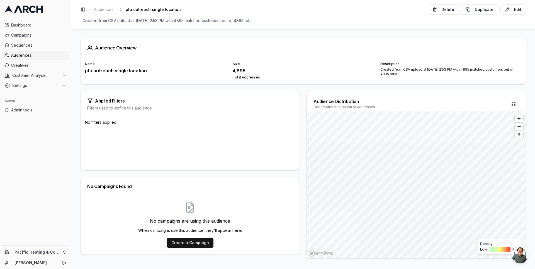
click at [42, 54] on span "Audiences" at bounding box center [39, 55] width 56 height 6
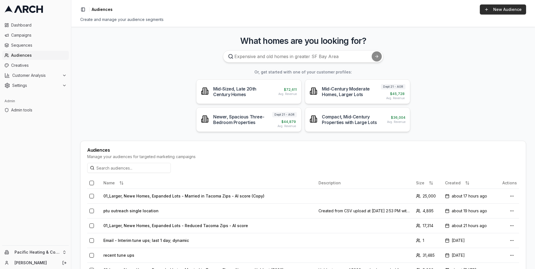
click at [507, 14] on link "New Audience" at bounding box center [503, 9] width 46 height 10
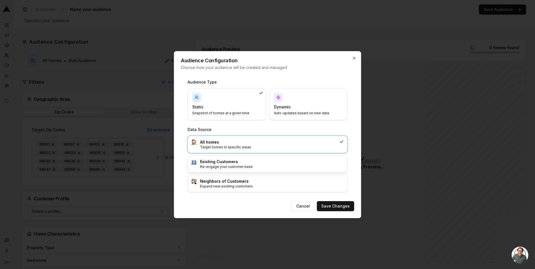
click at [272, 164] on p "Re-engage your customer base" at bounding box center [272, 166] width 144 height 4
click at [326, 206] on button "Save Changes" at bounding box center [335, 206] width 37 height 10
